Goal: Task Accomplishment & Management: Understand process/instructions

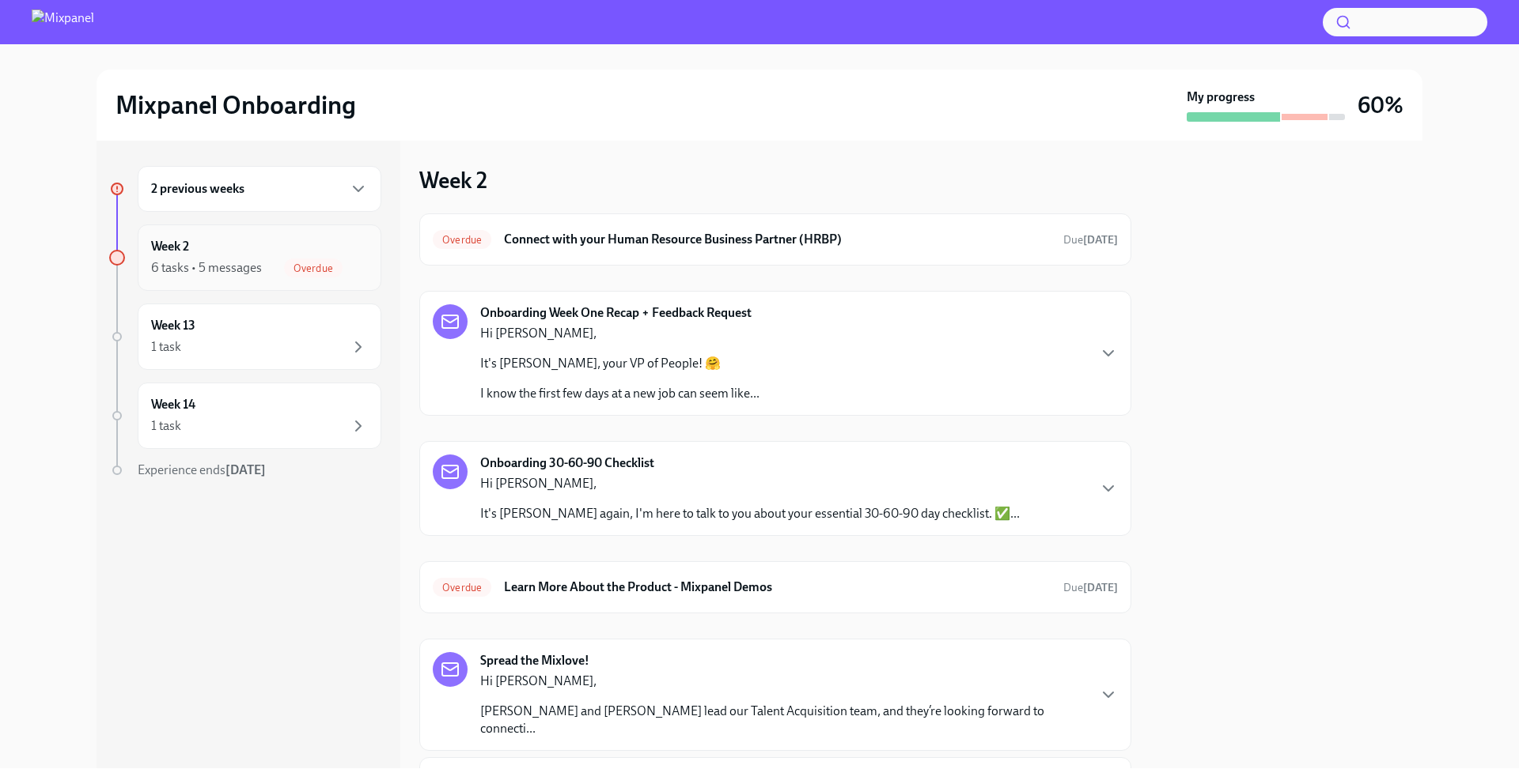
click at [328, 249] on div "Week 2 6 tasks • 5 messages Overdue" at bounding box center [259, 258] width 217 height 40
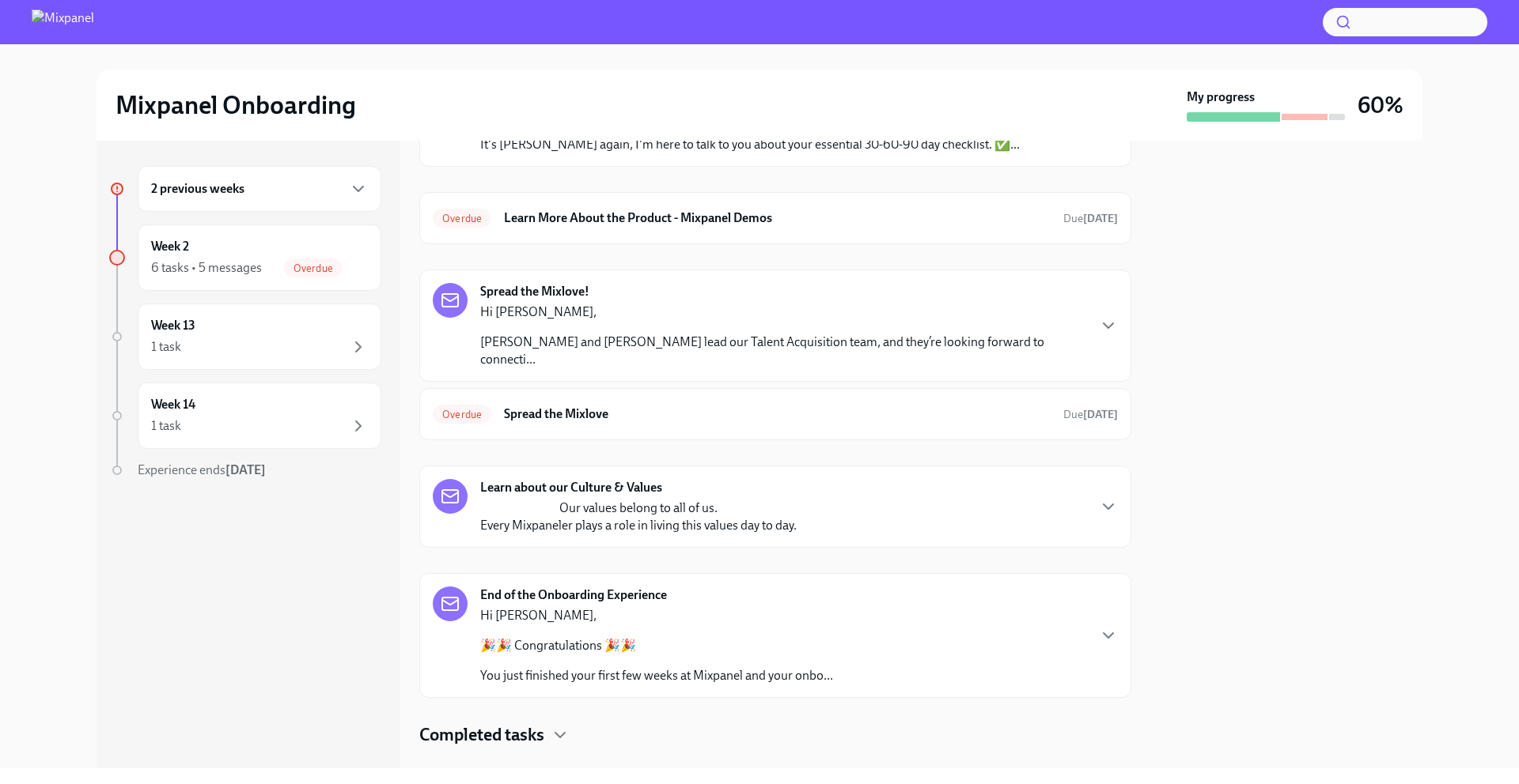
scroll to position [382, 0]
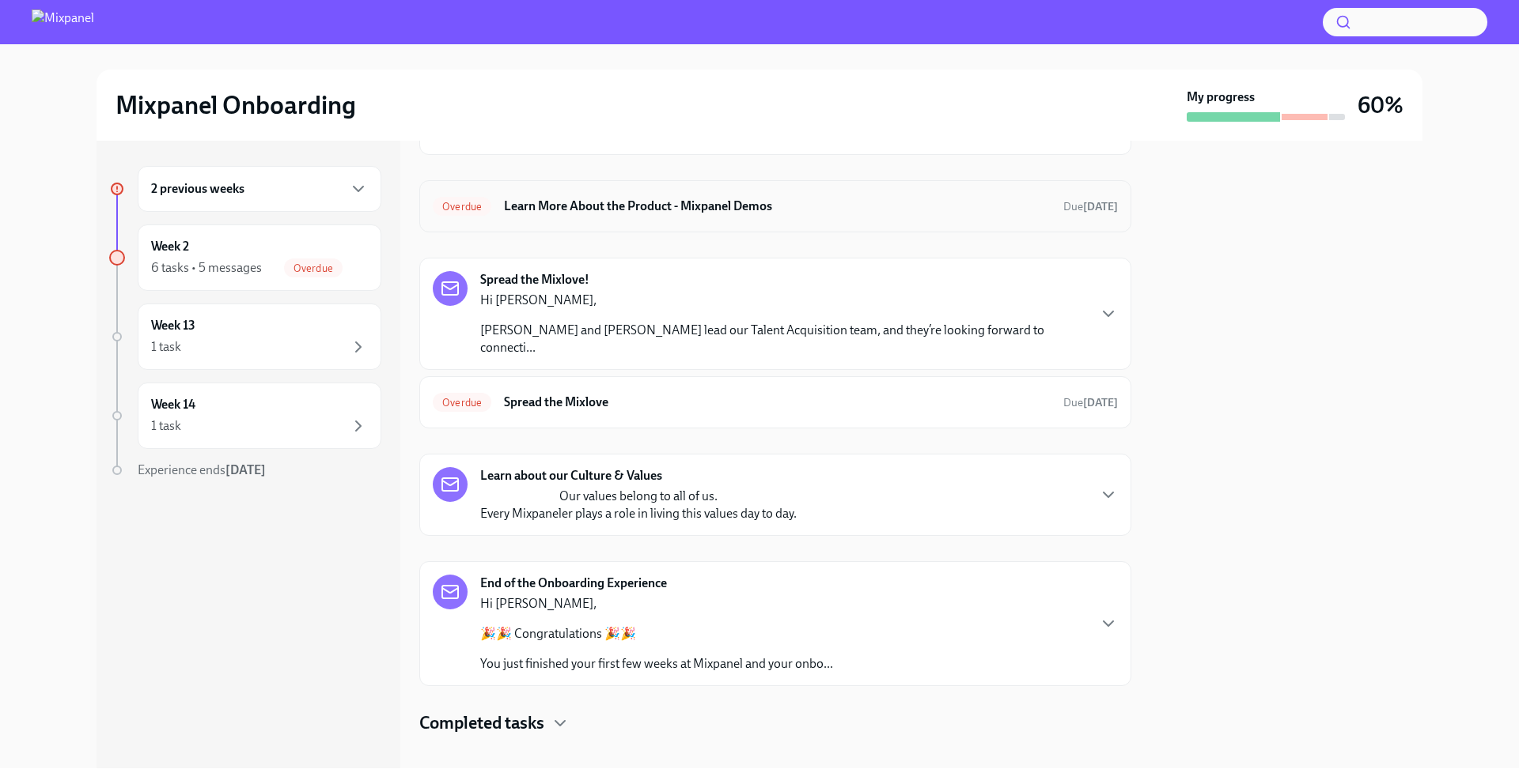
click at [797, 215] on div "Overdue Learn More About the Product - Mixpanel Demos Due [DATE]" at bounding box center [774, 206] width 685 height 26
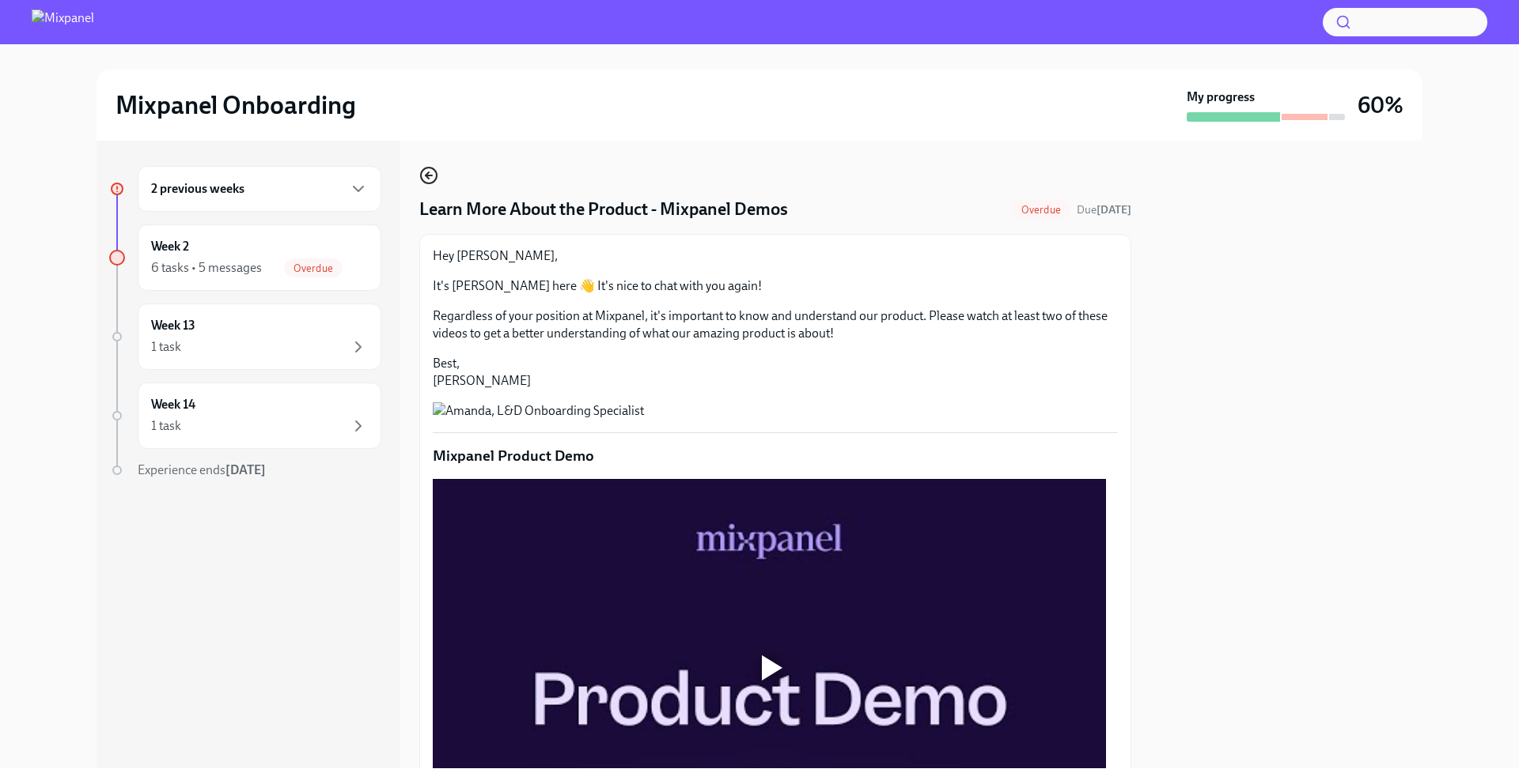
click at [436, 174] on circle "button" at bounding box center [428, 175] width 16 height 16
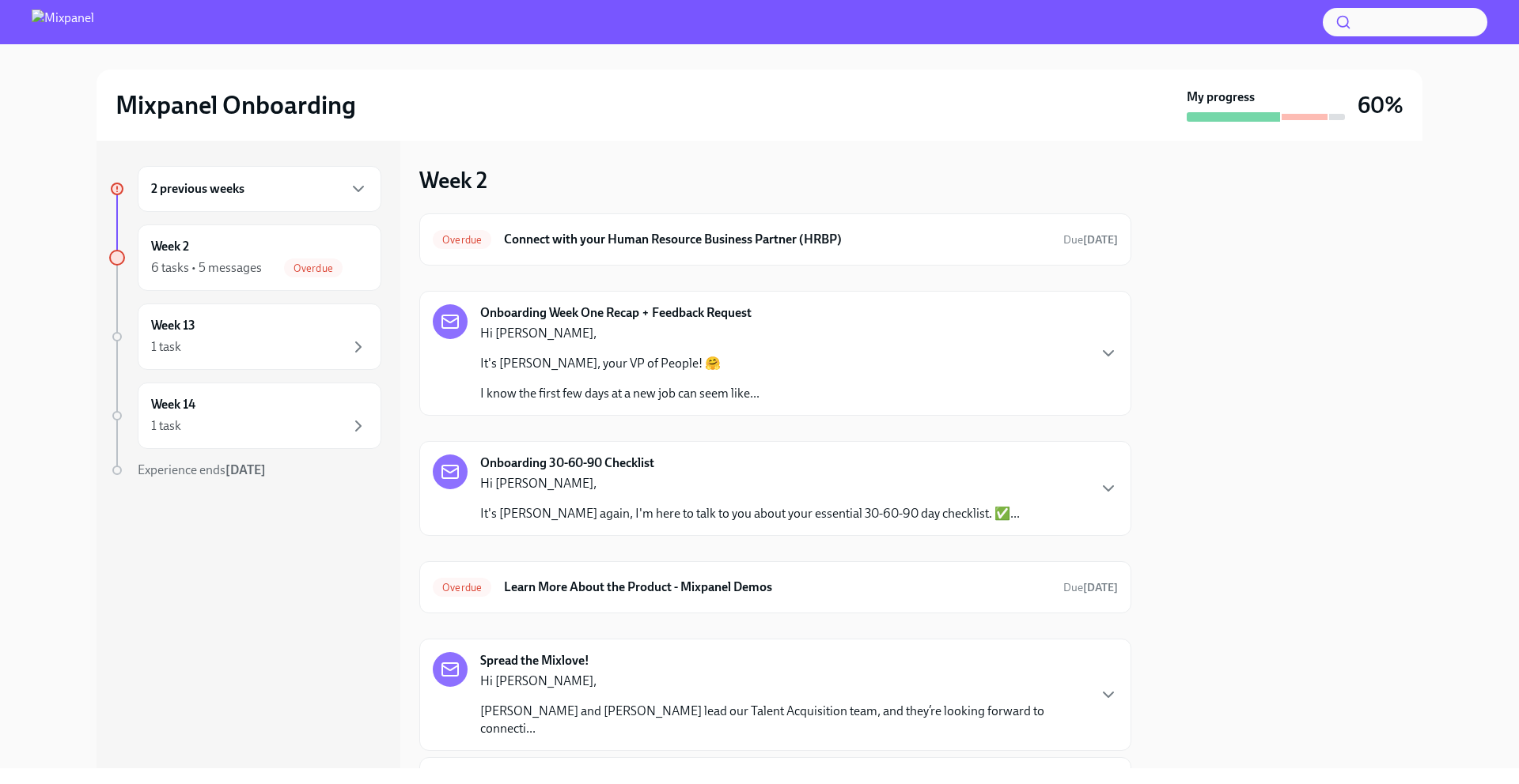
scroll to position [382, 0]
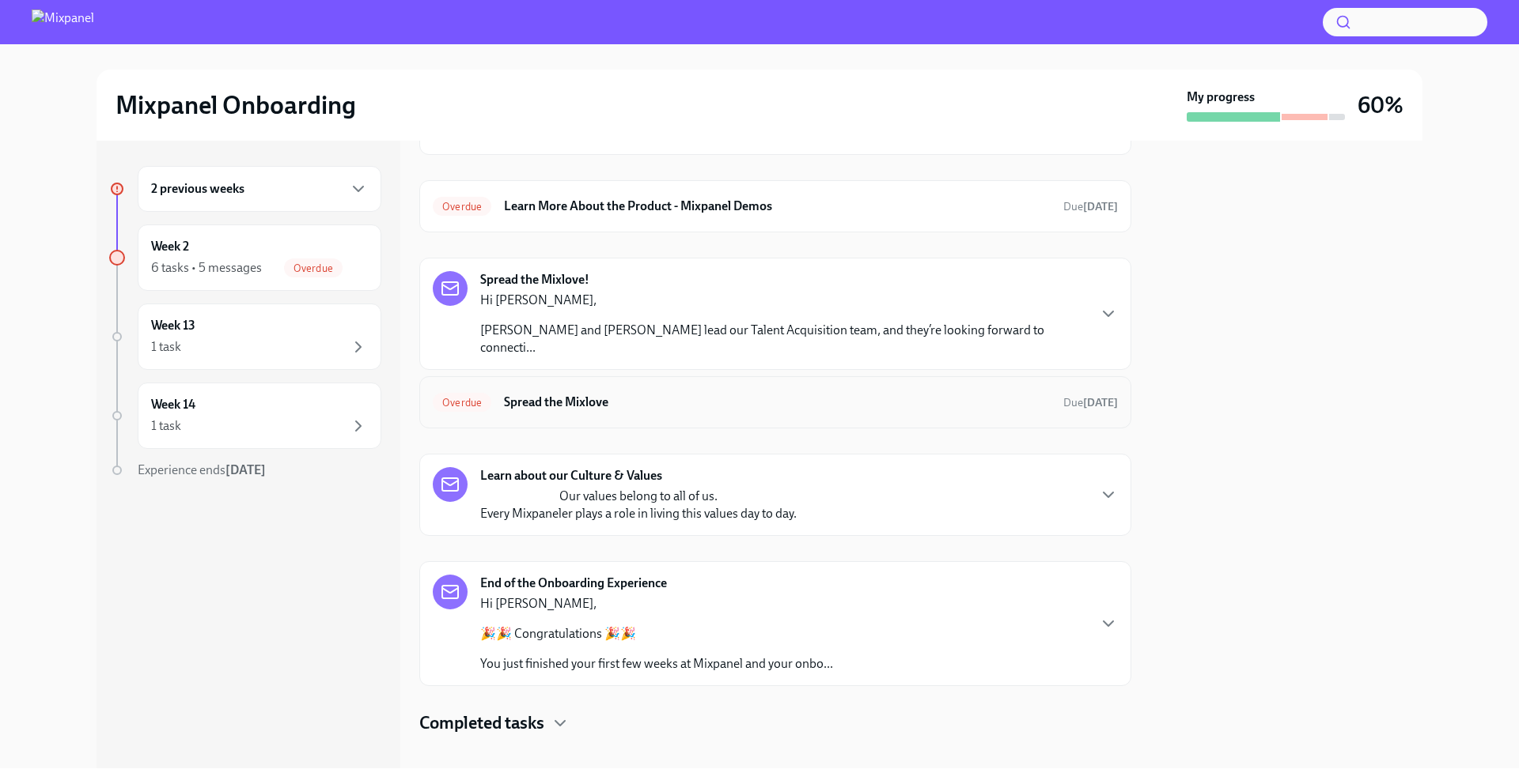
click at [1017, 393] on h6 "Spread the Mixlove" at bounding box center [776, 402] width 546 height 18
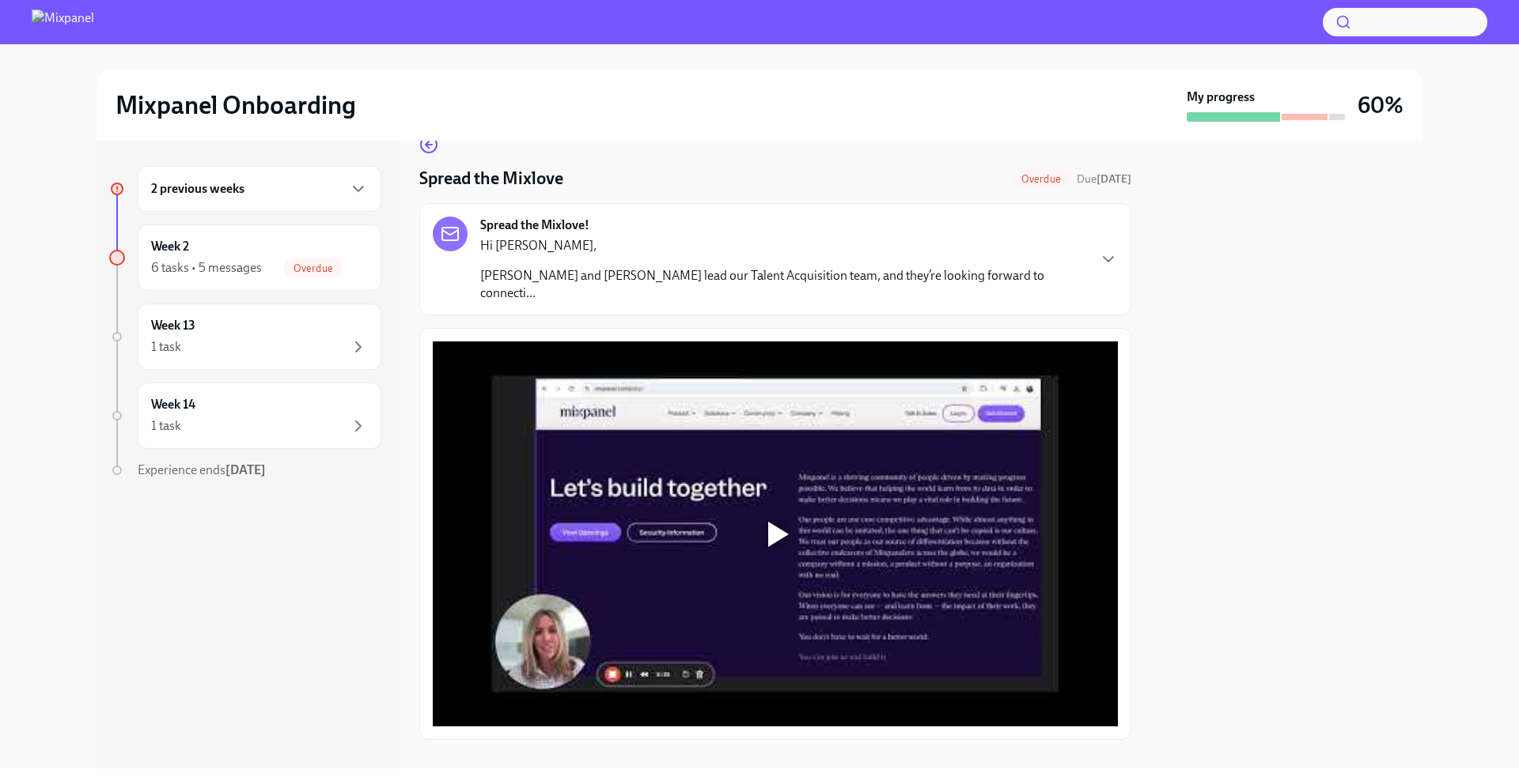
scroll to position [36, 0]
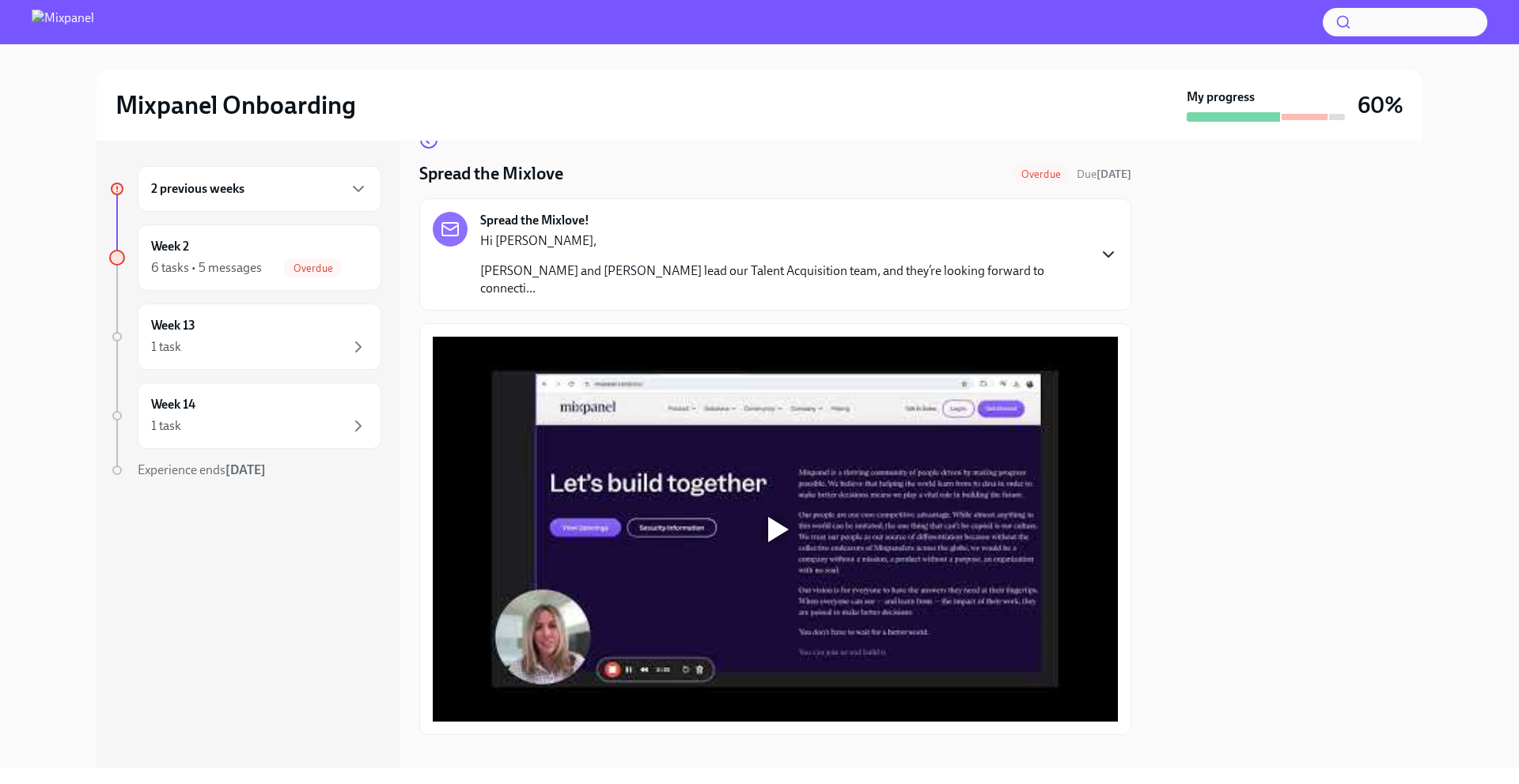
click at [1099, 246] on icon "button" at bounding box center [1108, 254] width 19 height 19
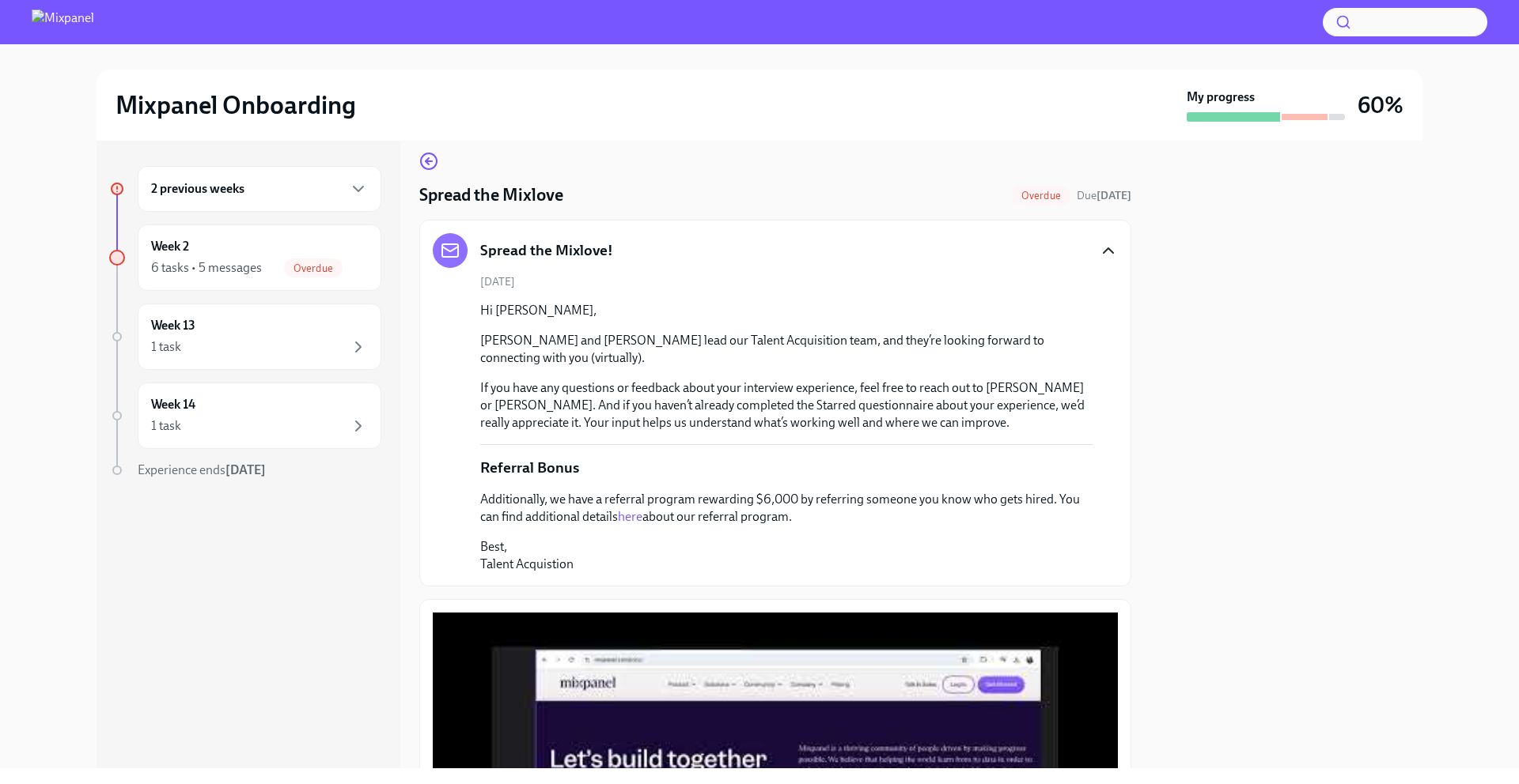
scroll to position [0, 0]
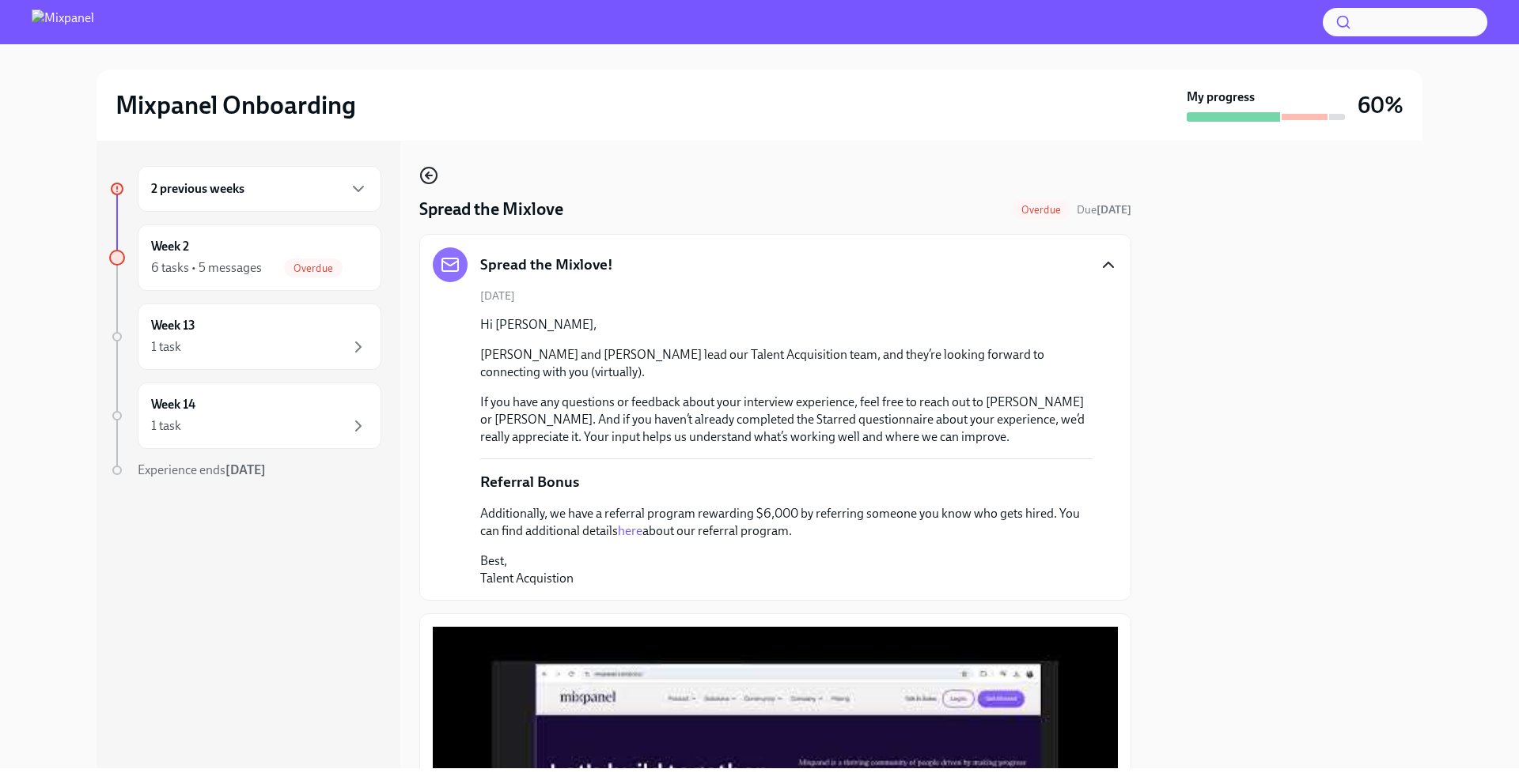
click at [425, 170] on icon "button" at bounding box center [428, 175] width 19 height 19
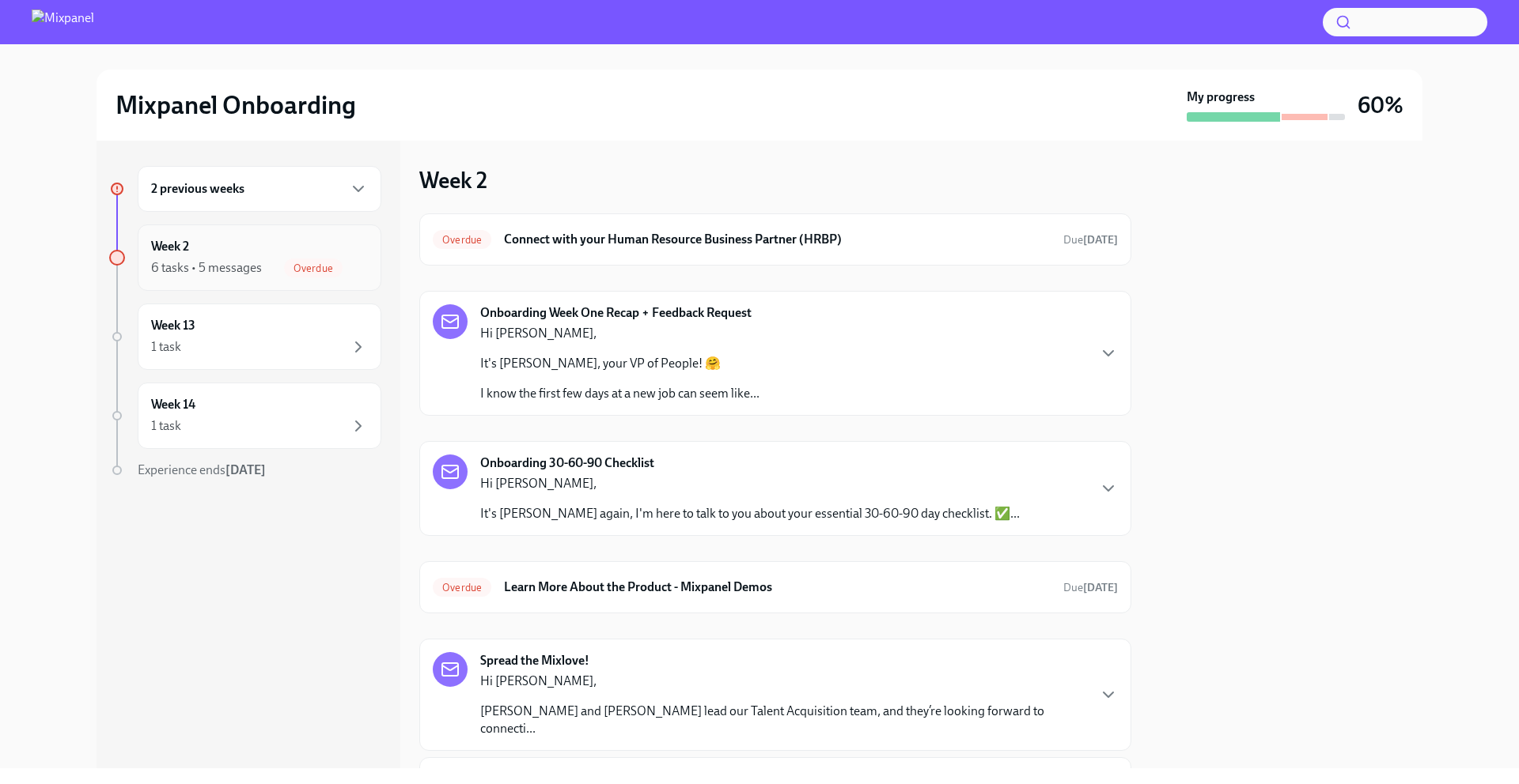
click at [361, 273] on icon "button" at bounding box center [358, 268] width 19 height 19
